Goal: Navigation & Orientation: Find specific page/section

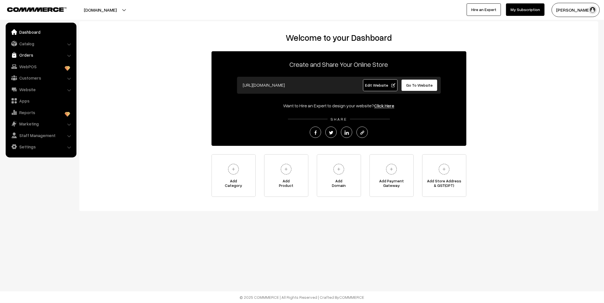
click at [31, 51] on link "Orders" at bounding box center [40, 55] width 67 height 10
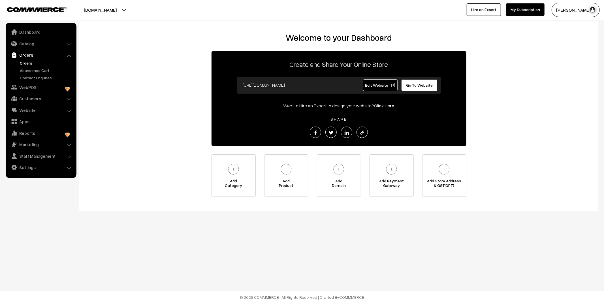
click at [28, 61] on link "Orders" at bounding box center [46, 63] width 56 height 6
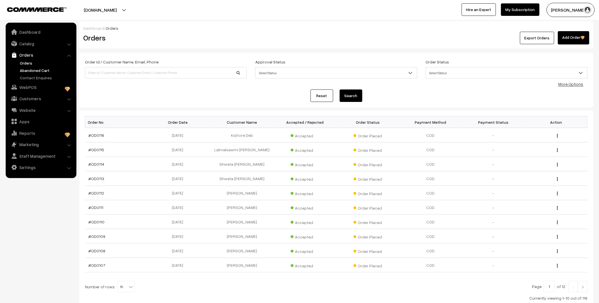
click at [29, 71] on link "Abandoned Cart" at bounding box center [46, 70] width 56 height 6
